Goal: Information Seeking & Learning: Learn about a topic

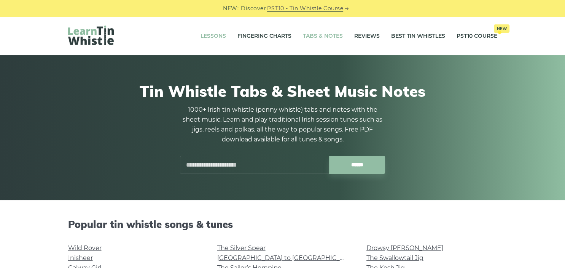
click at [206, 35] on link "Lessons" at bounding box center [213, 36] width 25 height 19
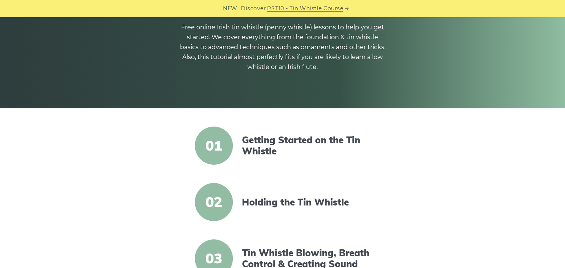
scroll to position [94, 0]
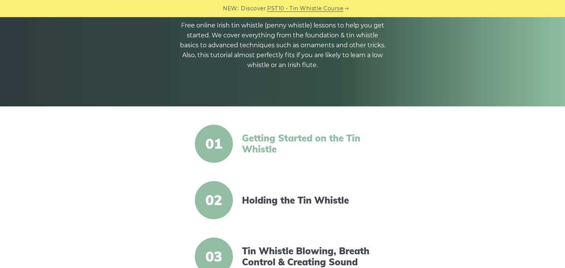
click at [339, 136] on link "Getting Started on the Tin Whistle" at bounding box center [307, 143] width 131 height 22
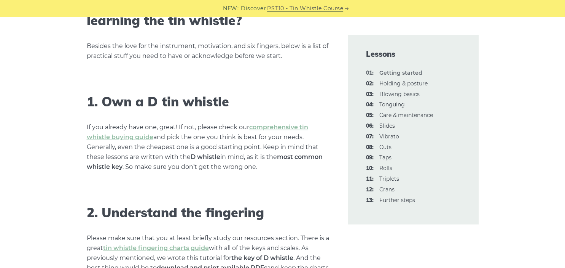
scroll to position [469, 0]
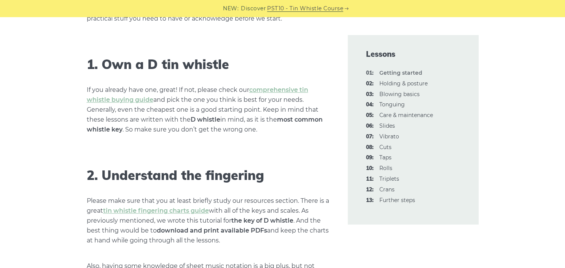
click at [401, 73] on strong "01: Getting started" at bounding box center [400, 72] width 43 height 7
click at [401, 84] on link "02: Holding & posture" at bounding box center [403, 83] width 48 height 7
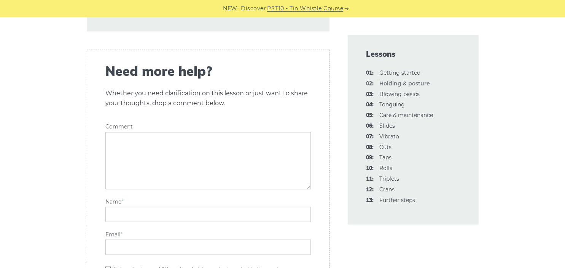
scroll to position [1312, 0]
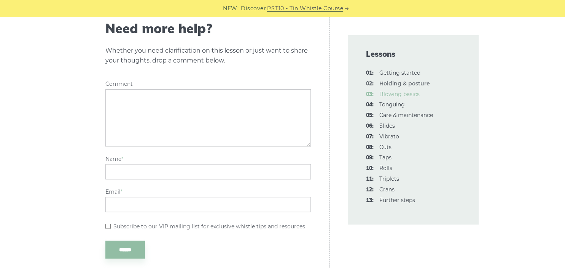
click at [411, 94] on link "03: Blowing basics" at bounding box center [399, 94] width 40 height 7
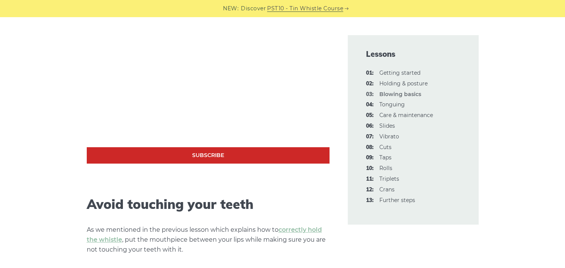
scroll to position [281, 0]
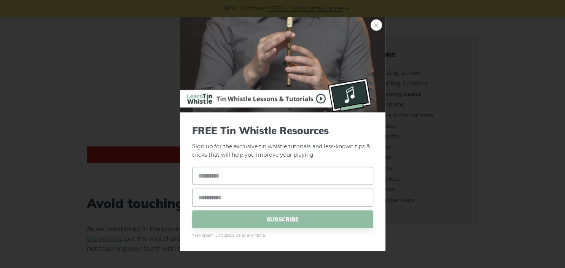
click at [378, 28] on link "×" at bounding box center [376, 24] width 11 height 11
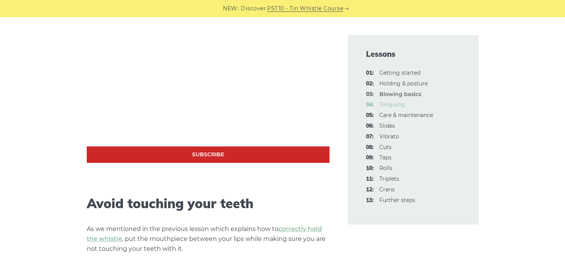
click at [382, 106] on link "04: Tonguing" at bounding box center [391, 104] width 25 height 7
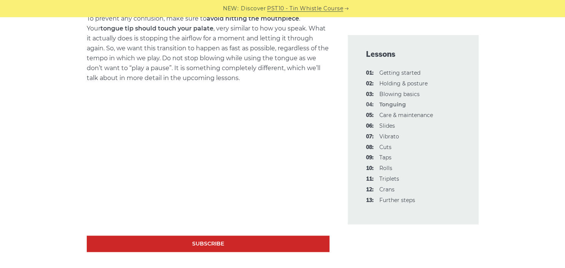
scroll to position [549, 0]
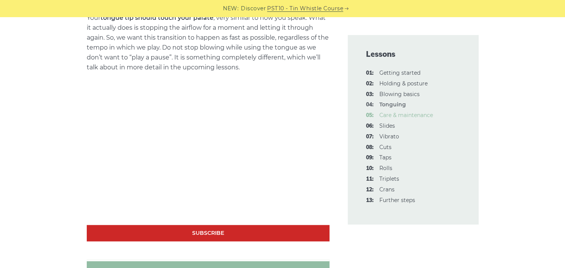
click at [412, 115] on link "05: Care & maintenance" at bounding box center [406, 114] width 54 height 7
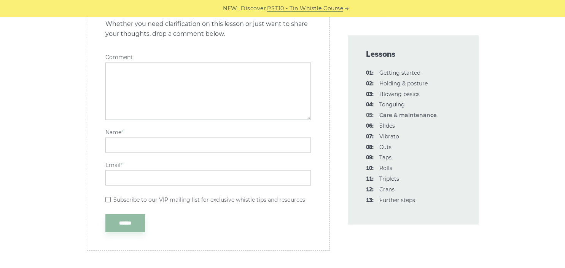
scroll to position [1344, 0]
click at [390, 124] on link "06: Slides" at bounding box center [387, 125] width 16 height 7
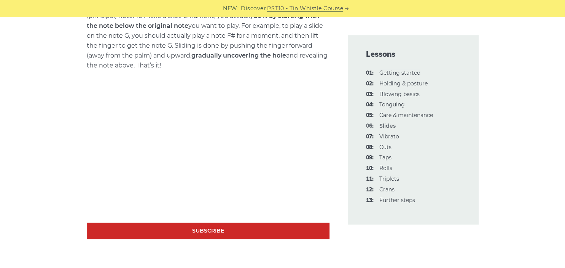
scroll to position [347, 0]
